Goal: Book appointment/travel/reservation

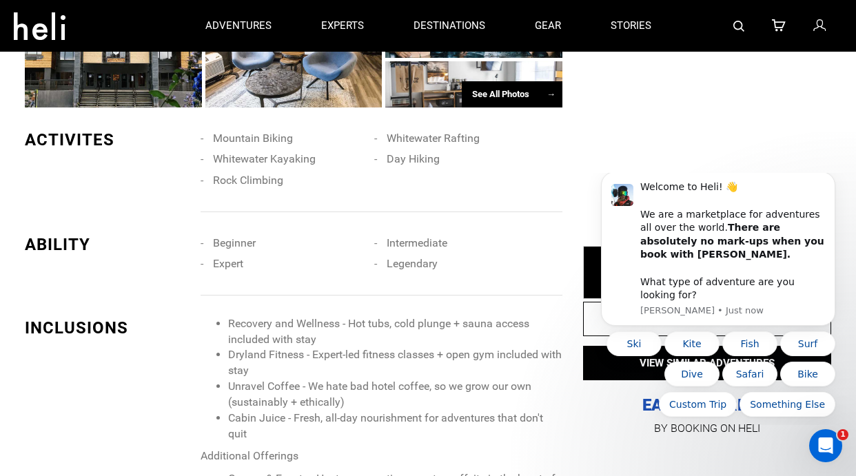
scroll to position [935, 0]
click at [541, 413] on li "Cabin Juice - Fresh, all-day nourishment for adventures that don't quit" at bounding box center [395, 427] width 334 height 32
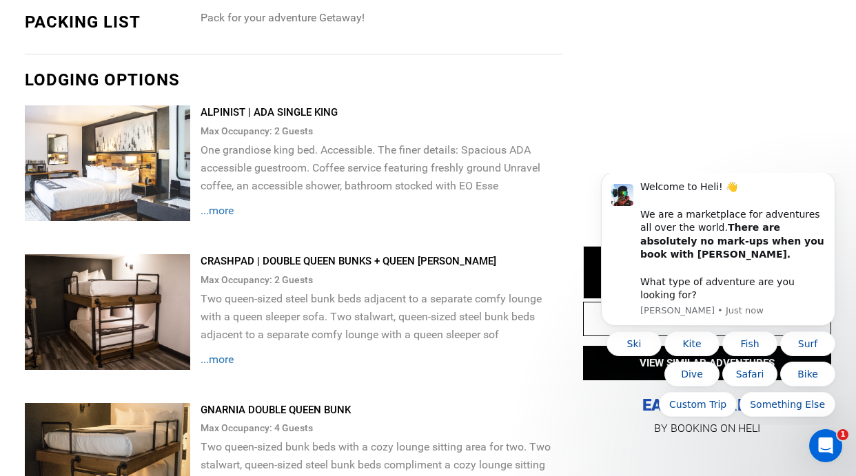
scroll to position [1561, 0]
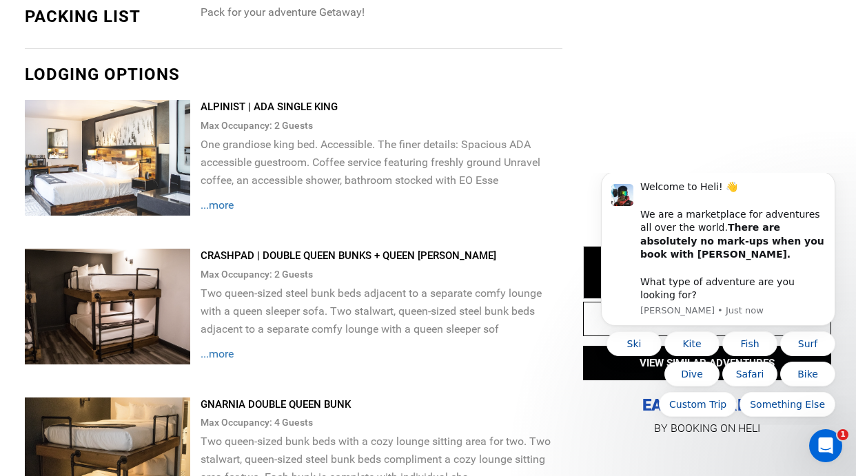
click at [223, 207] on span "...more" at bounding box center [217, 204] width 33 height 13
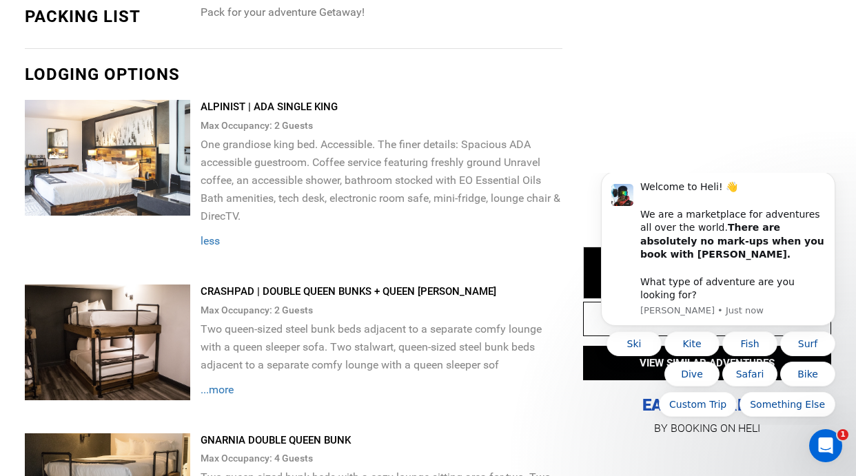
click at [100, 174] on img at bounding box center [107, 158] width 165 height 116
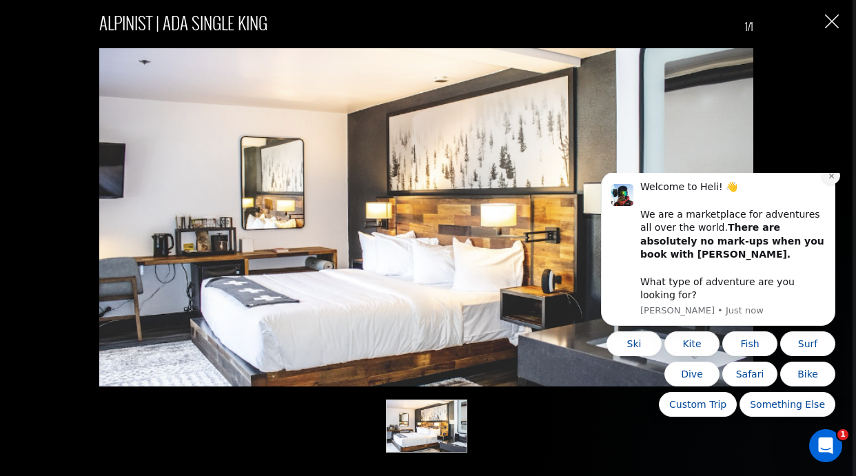
click at [830, 185] on button "Dismiss notification" at bounding box center [831, 176] width 18 height 18
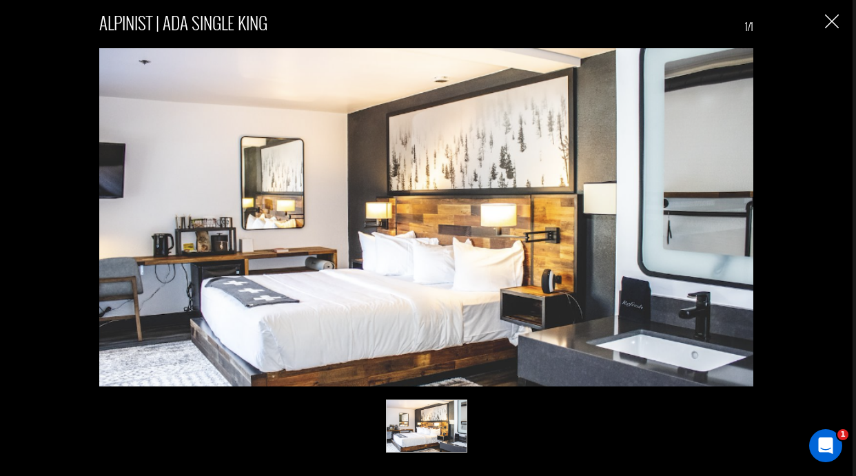
click at [830, 10] on div "ALPINIST | ADA SINGLE KING 1/1" at bounding box center [426, 226] width 825 height 452
click at [833, 23] on img "Close" at bounding box center [832, 21] width 14 height 14
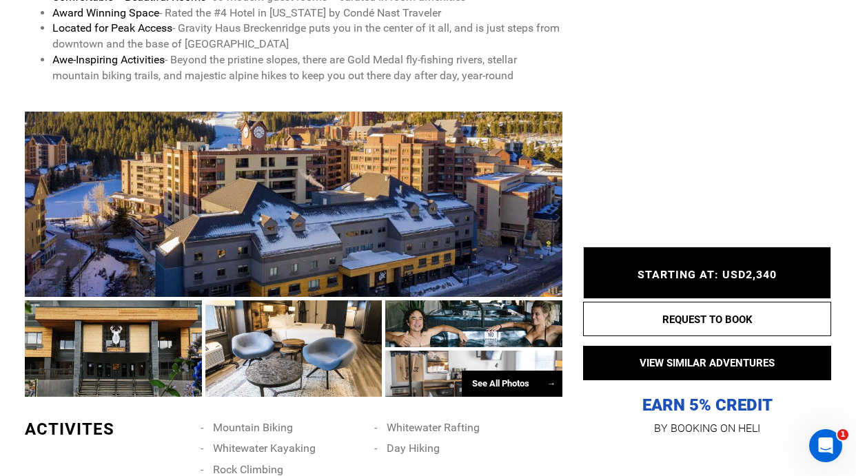
scroll to position [648, 0]
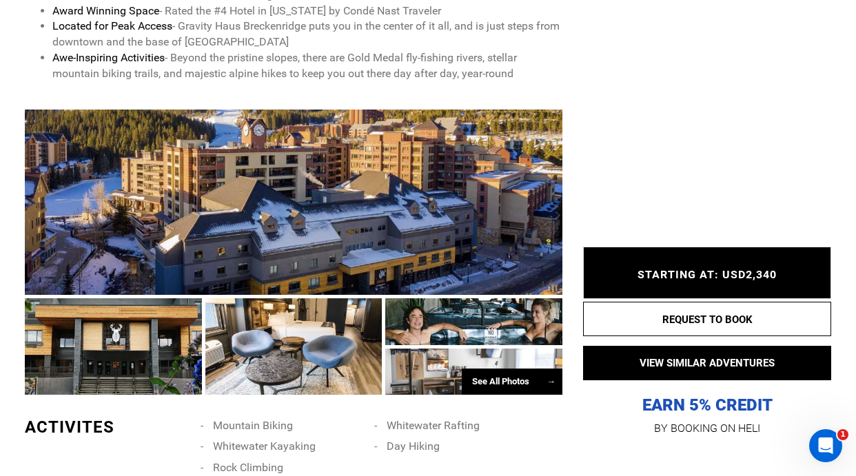
click at [513, 381] on div "See All Photos →" at bounding box center [512, 382] width 101 height 27
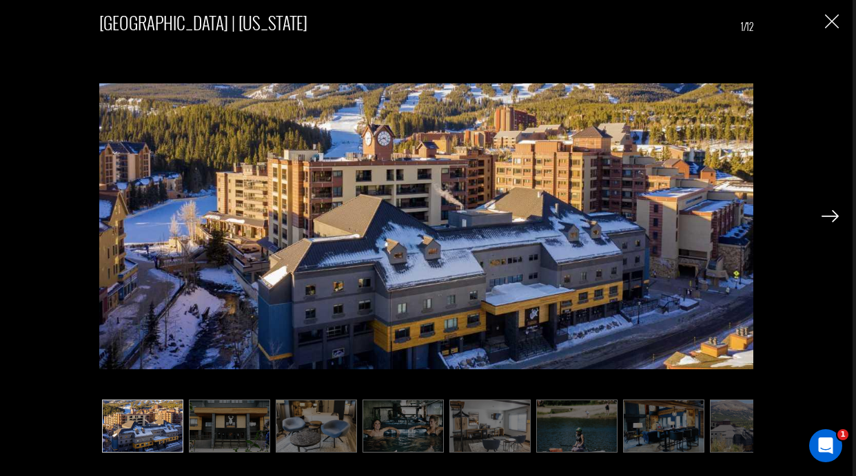
scroll to position [701, 0]
click at [828, 213] on img at bounding box center [829, 216] width 17 height 12
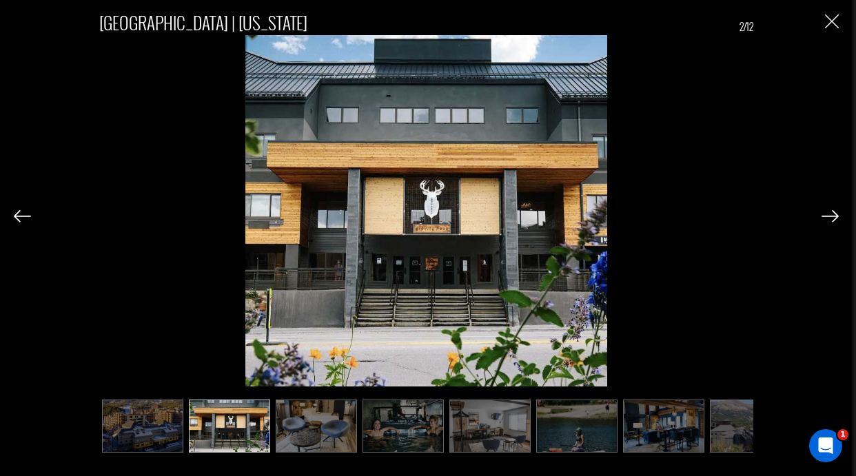
click at [828, 213] on img at bounding box center [829, 216] width 17 height 12
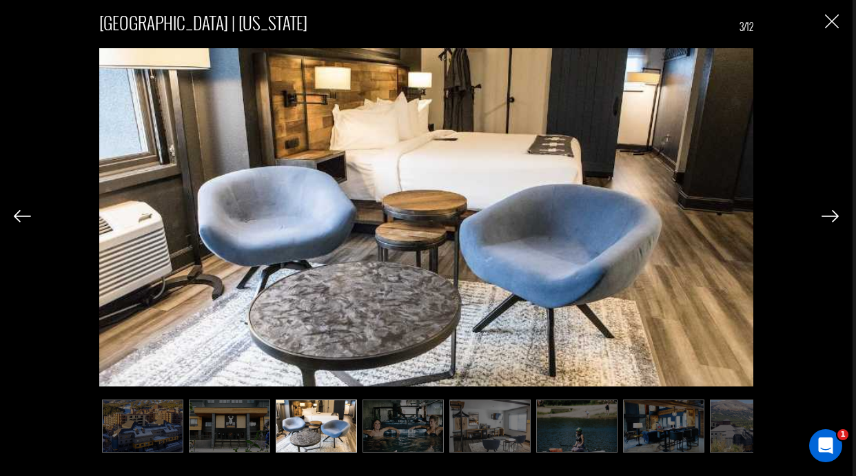
click at [828, 213] on img at bounding box center [829, 216] width 17 height 12
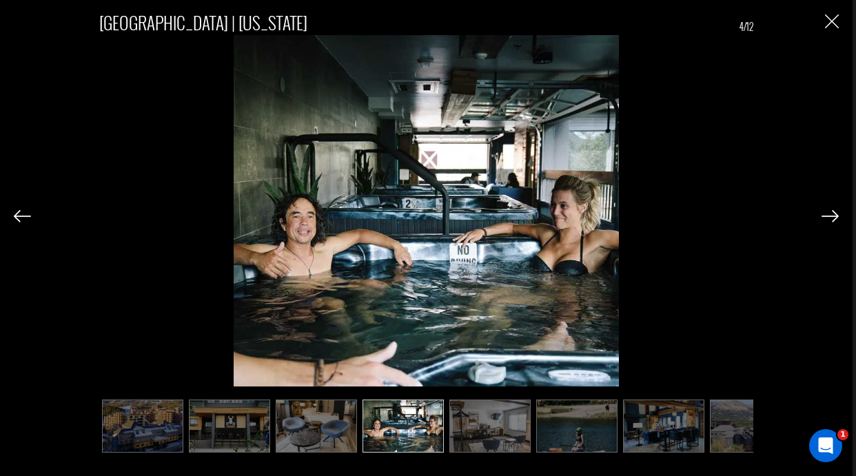
click at [15, 218] on img at bounding box center [22, 216] width 17 height 12
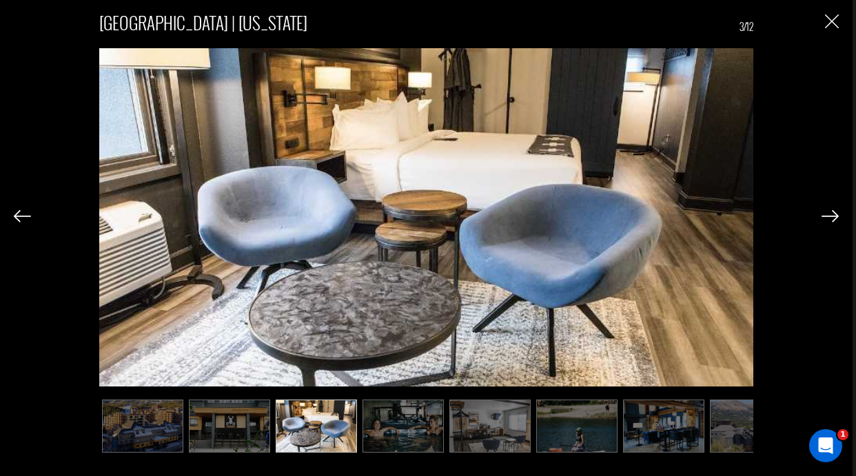
click at [823, 210] on img at bounding box center [829, 216] width 17 height 12
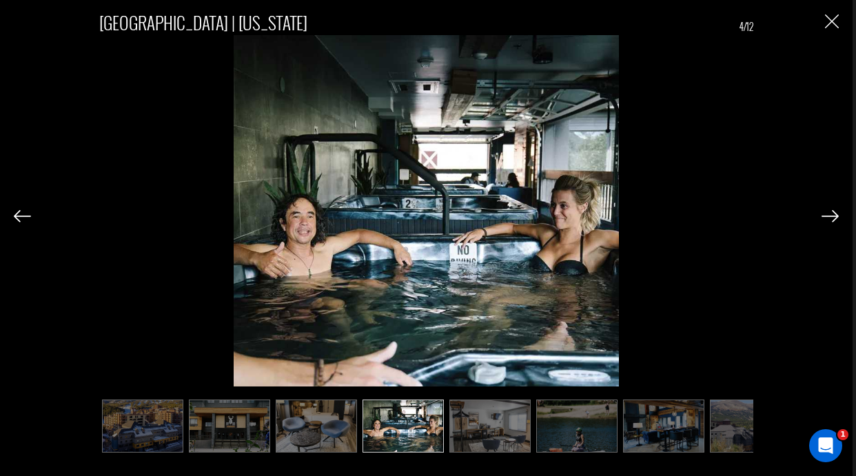
click at [823, 210] on img at bounding box center [829, 216] width 17 height 12
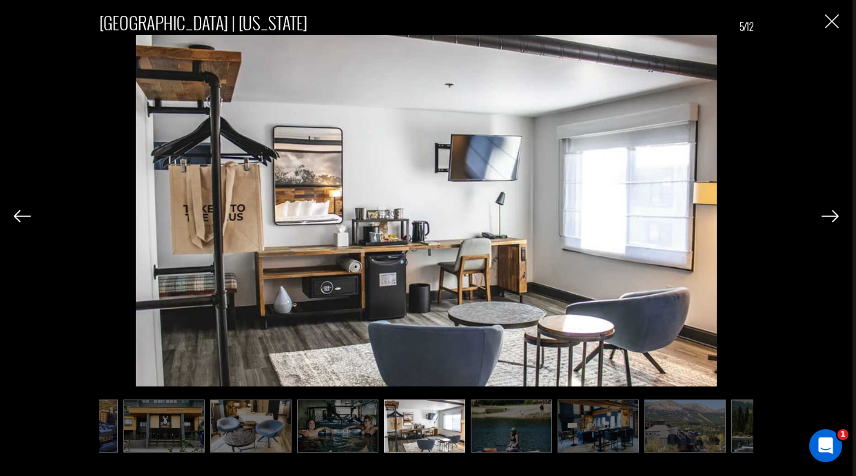
scroll to position [0, 69]
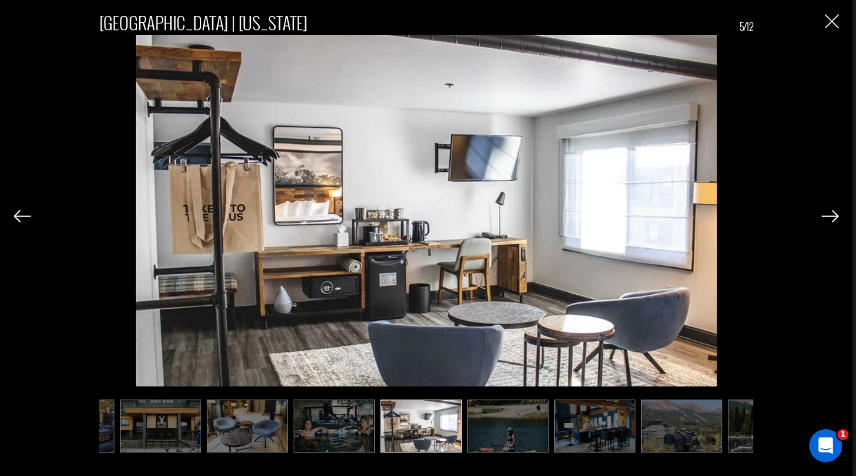
click at [824, 210] on img at bounding box center [829, 216] width 17 height 12
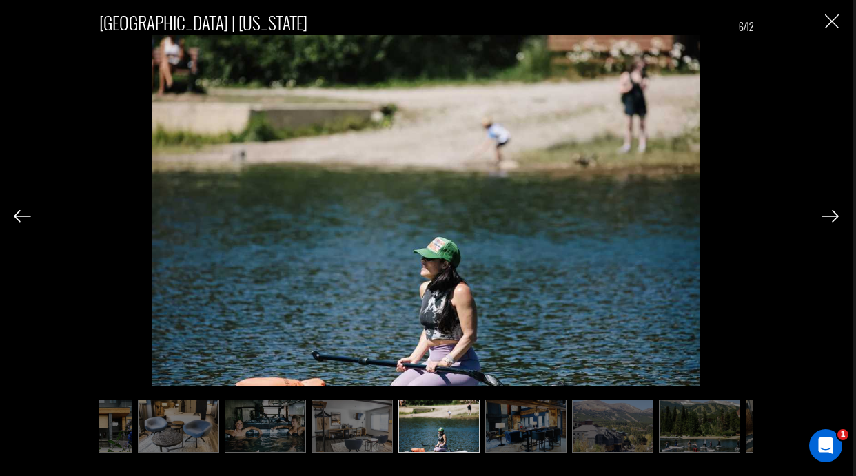
click at [824, 210] on img at bounding box center [829, 216] width 17 height 12
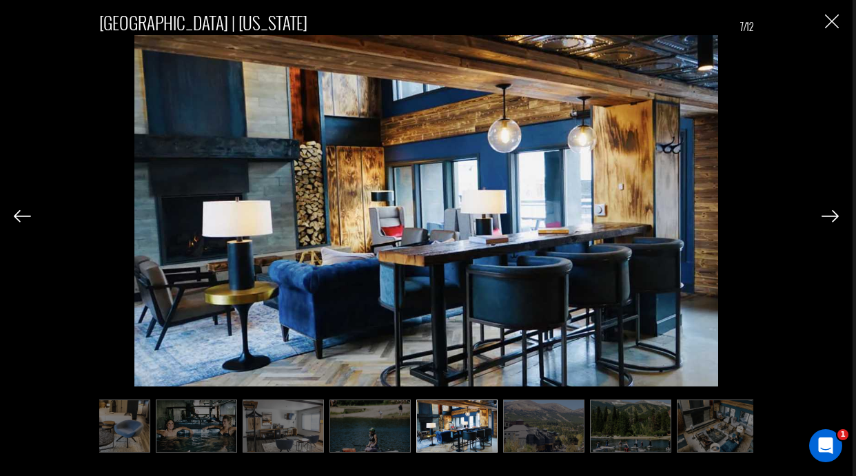
click at [825, 210] on img at bounding box center [829, 216] width 17 height 12
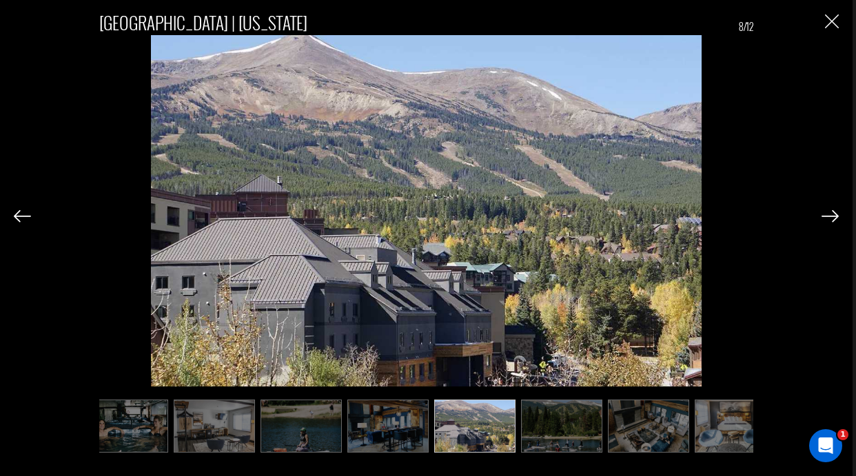
click at [825, 211] on img at bounding box center [829, 216] width 17 height 12
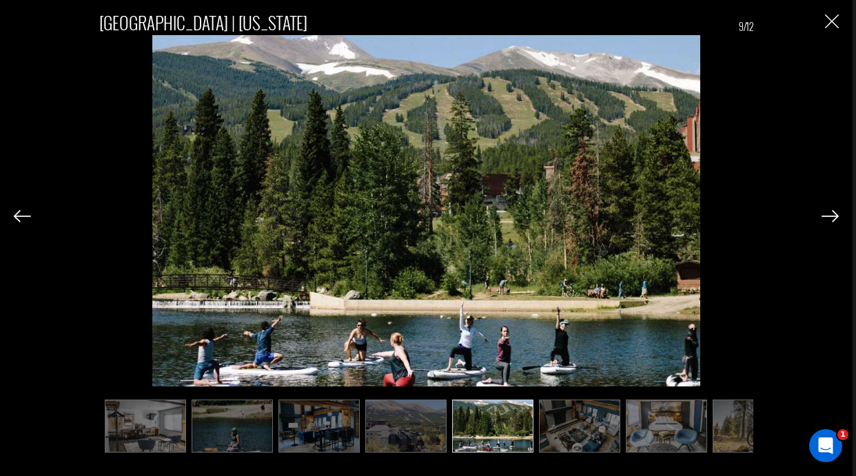
click at [825, 211] on img at bounding box center [829, 216] width 17 height 12
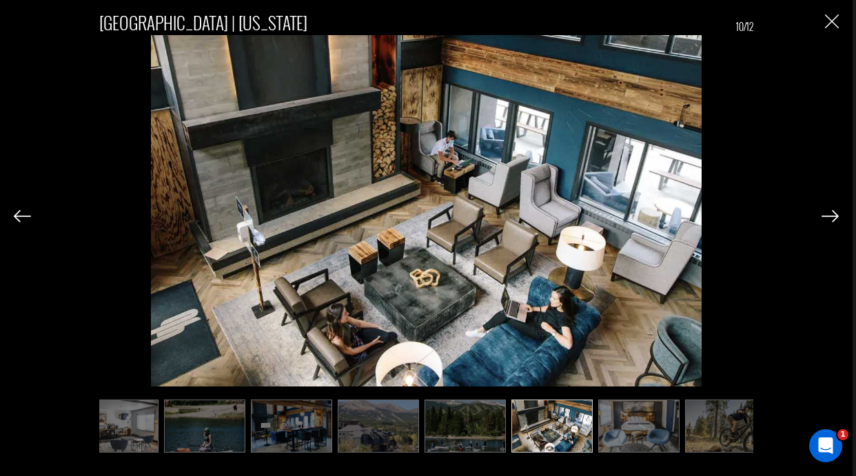
scroll to position [0, 387]
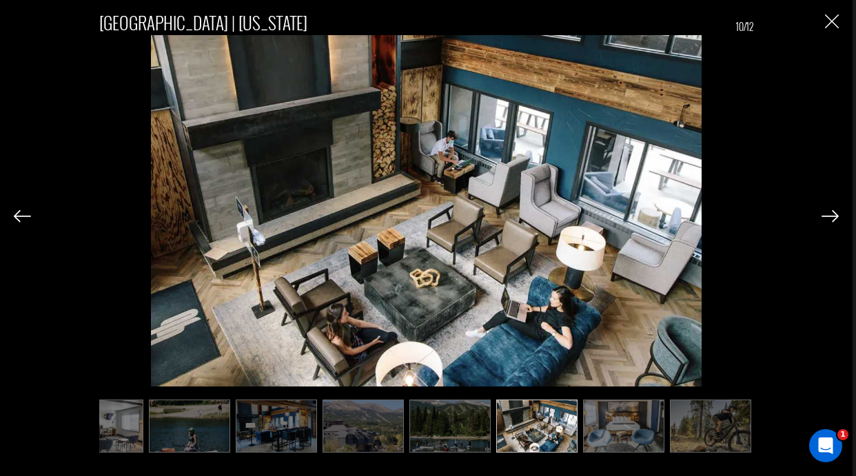
click at [825, 211] on img at bounding box center [829, 216] width 17 height 12
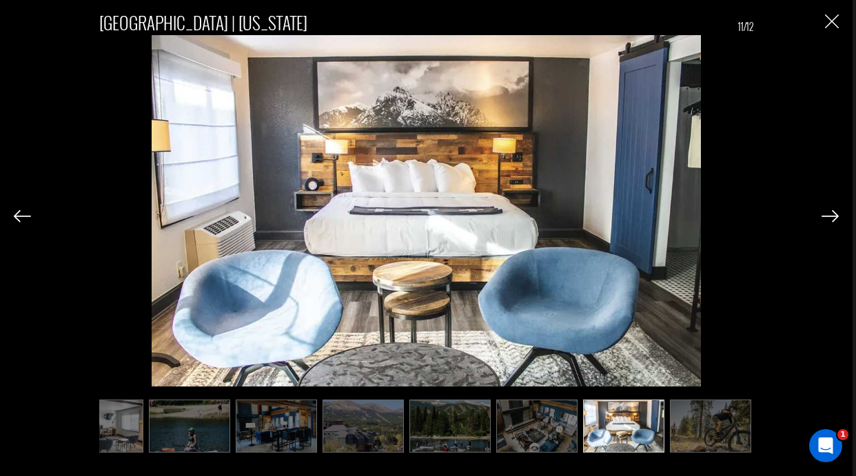
click at [826, 212] on img at bounding box center [829, 216] width 17 height 12
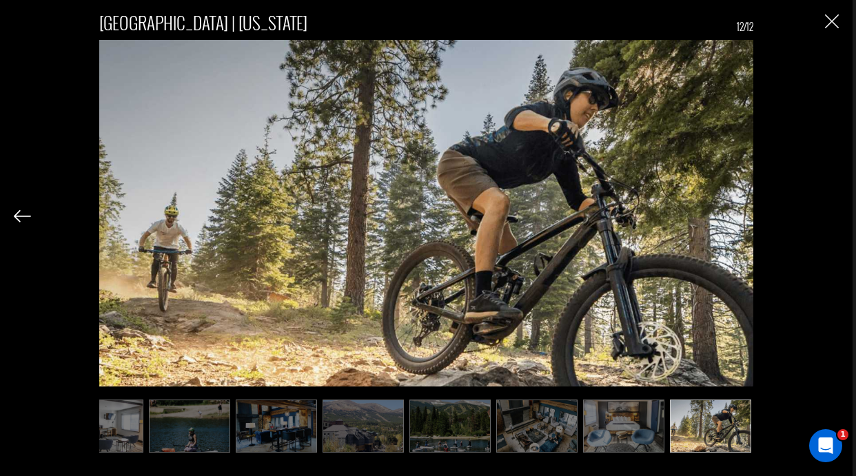
click at [826, 212] on div "[GEOGRAPHIC_DATA] | [US_STATE] 12/12" at bounding box center [426, 226] width 825 height 452
click at [834, 28] on div "[GEOGRAPHIC_DATA] | [US_STATE] 12/12" at bounding box center [426, 226] width 825 height 452
click at [832, 20] on img "Close" at bounding box center [832, 21] width 14 height 14
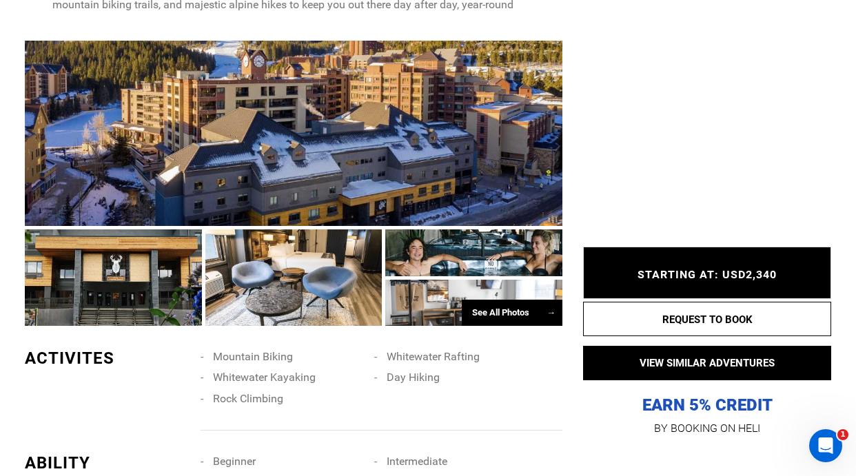
scroll to position [728, 0]
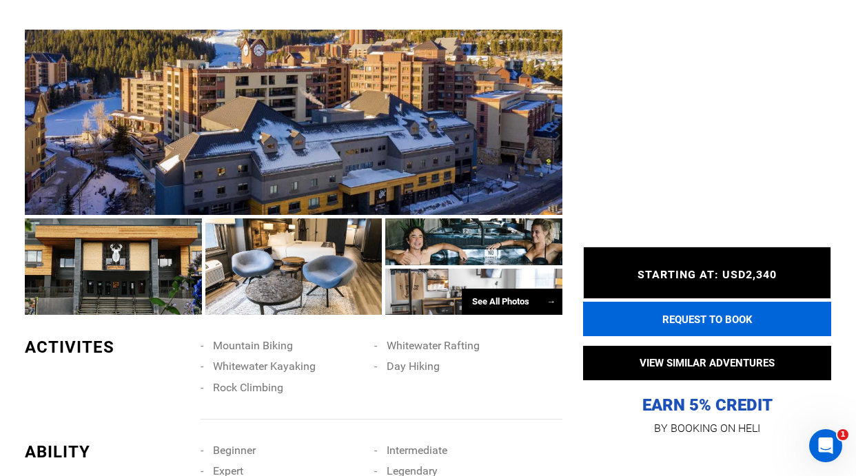
click at [732, 315] on button "REQUEST TO BOOK" at bounding box center [707, 319] width 248 height 34
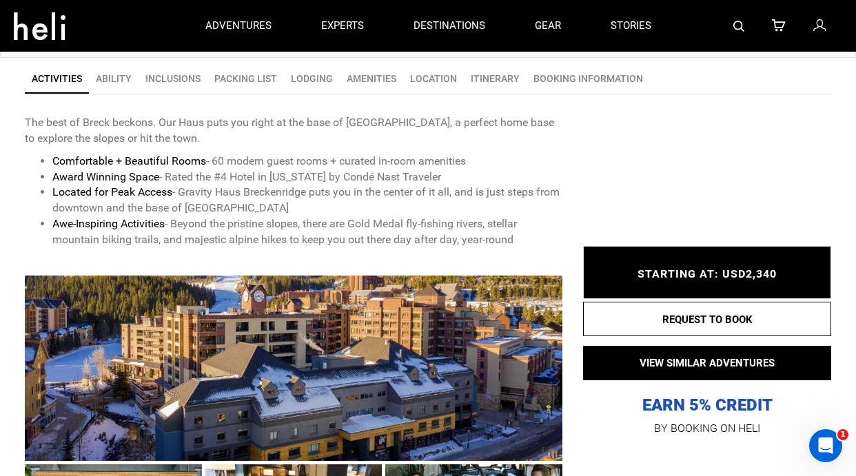
scroll to position [477, 0]
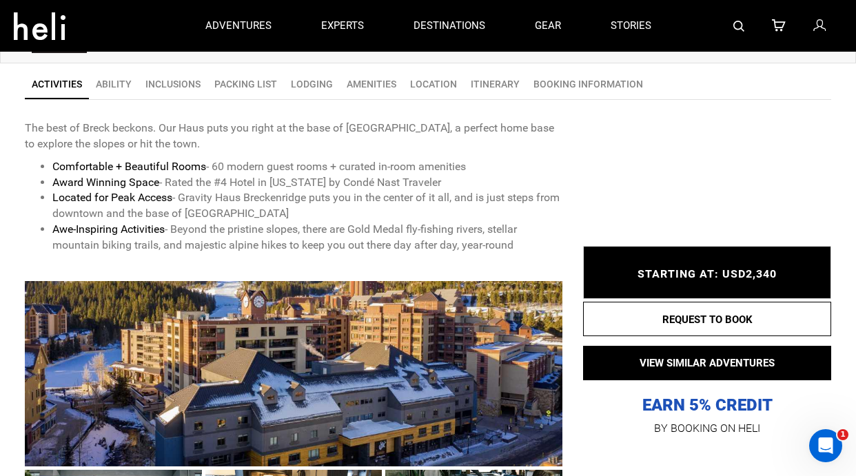
click at [596, 79] on link "BOOKING INFORMATION" at bounding box center [587, 84] width 123 height 28
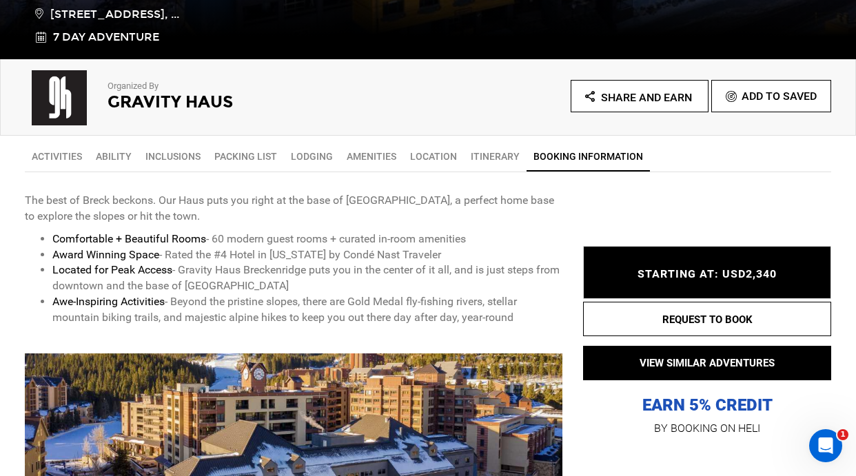
scroll to position [408, 0]
